Goal: Manage account settings

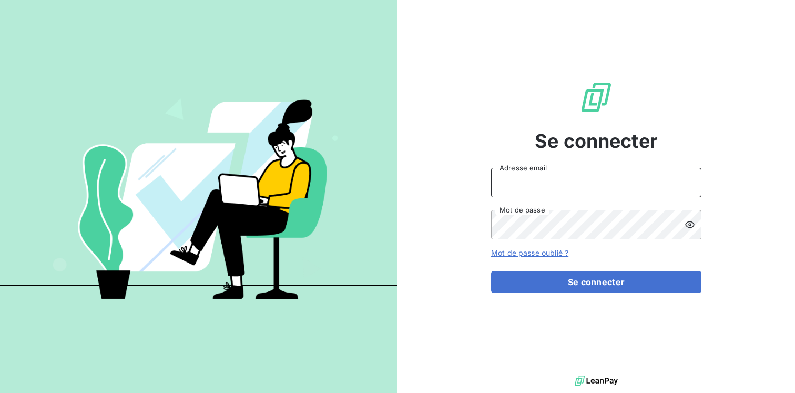
click at [535, 175] on input "Adresse email" at bounding box center [596, 182] width 210 height 29
type input "k.berkeley@equippro.fr"
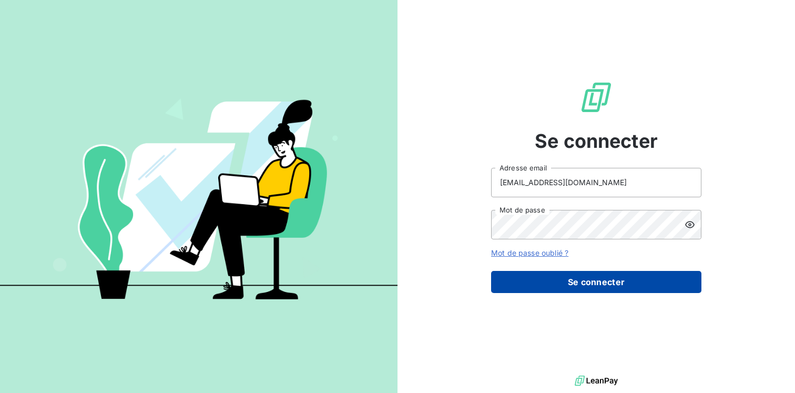
click at [565, 282] on button "Se connecter" at bounding box center [596, 282] width 210 height 22
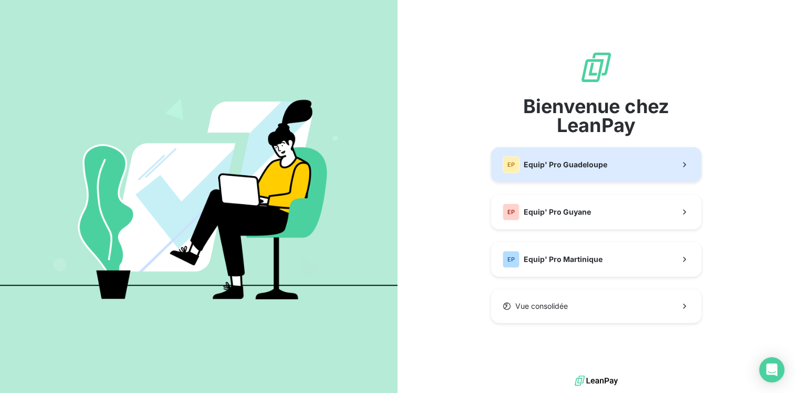
click at [591, 169] on span "Equip' Pro Guadeloupe" at bounding box center [566, 164] width 84 height 11
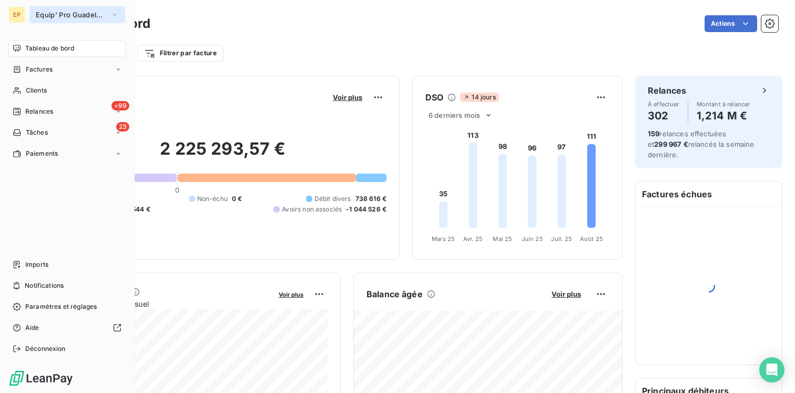
click at [74, 13] on span "Equip' Pro Guadeloupe" at bounding box center [71, 15] width 70 height 8
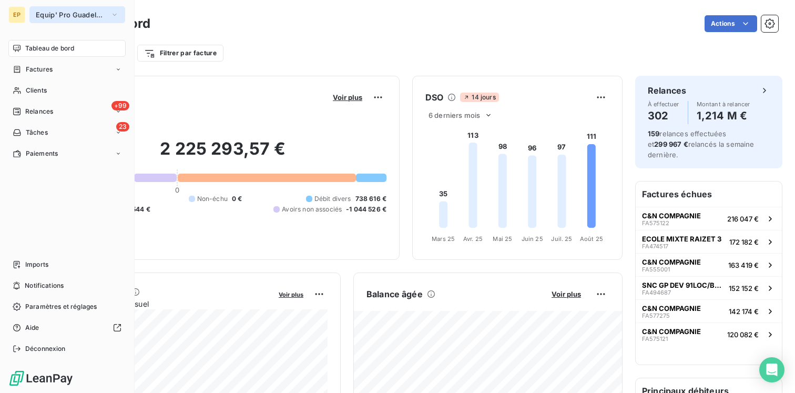
click at [105, 15] on span "Equip' Pro Guadeloupe" at bounding box center [71, 15] width 70 height 8
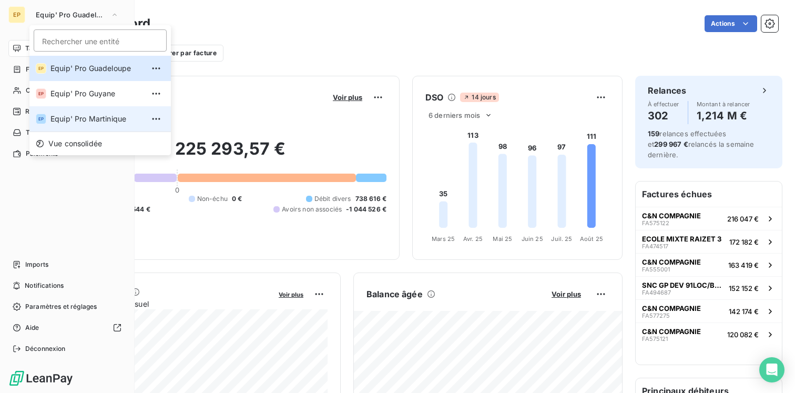
click at [79, 119] on span "Equip' Pro Martinique" at bounding box center [96, 119] width 93 height 11
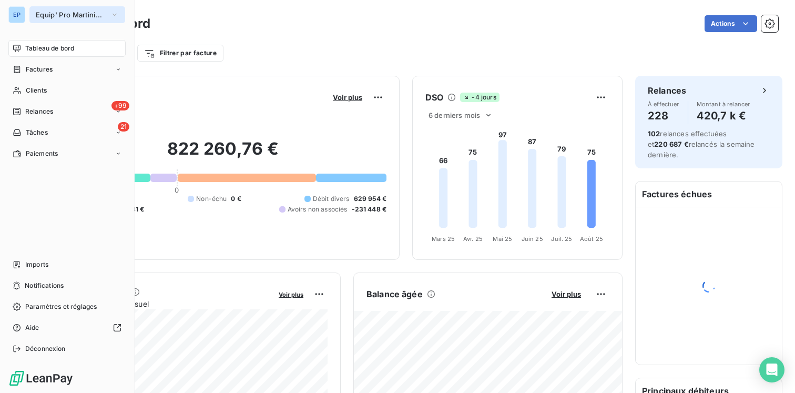
click at [106, 14] on button "Equip' Pro Martinique" at bounding box center [77, 14] width 96 height 17
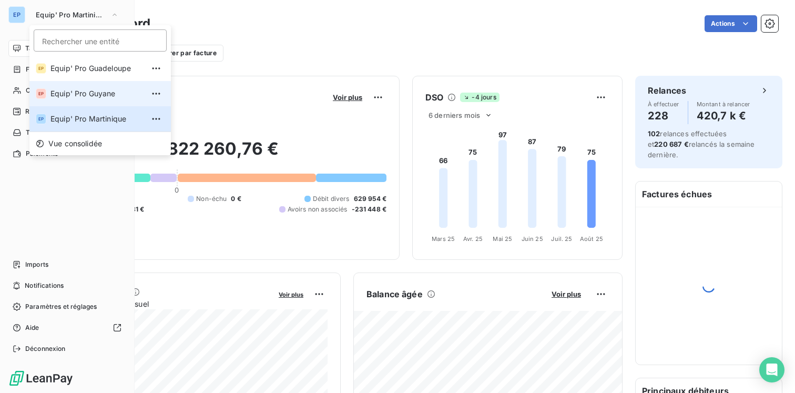
click at [98, 99] on li "EP Equip' Pro Guyane" at bounding box center [99, 93] width 141 height 25
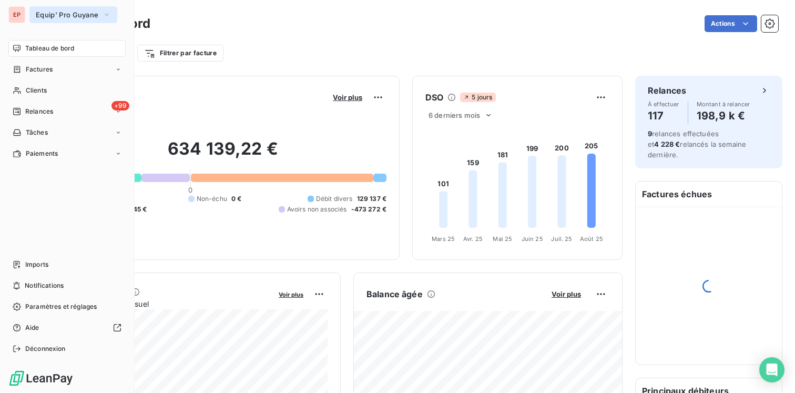
click at [72, 23] on button "Equip' Pro Guyane" at bounding box center [73, 14] width 88 height 17
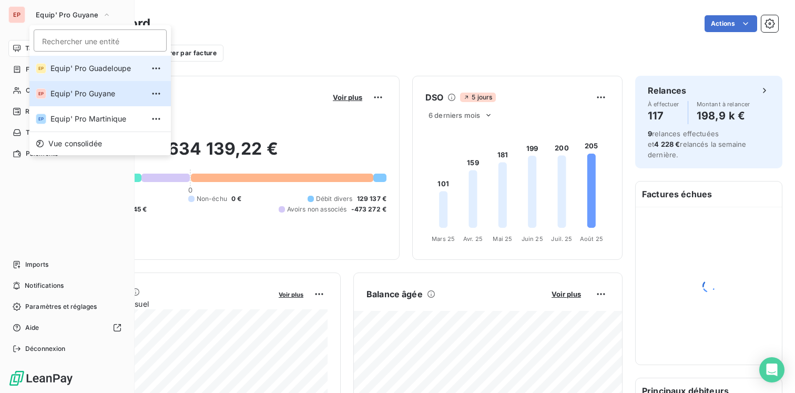
click at [84, 74] on li "EP Equip' Pro Guadeloupe" at bounding box center [99, 68] width 141 height 25
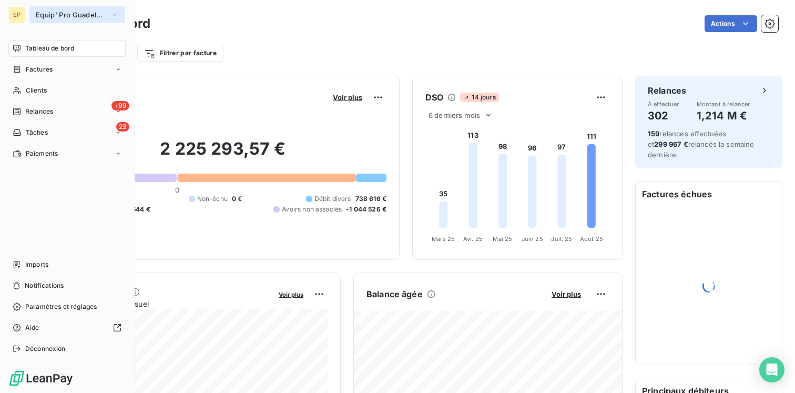
click at [82, 21] on button "Equip' Pro Guadeloupe" at bounding box center [77, 14] width 96 height 17
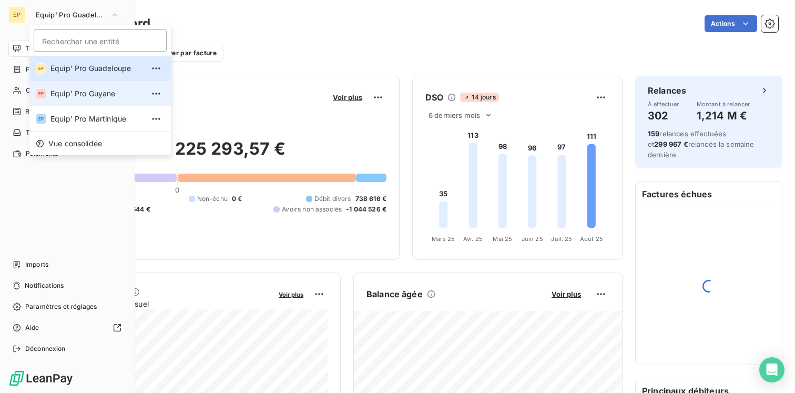
click at [88, 99] on li "EP Equip' Pro Guyane" at bounding box center [99, 93] width 141 height 25
